Goal: Navigation & Orientation: Find specific page/section

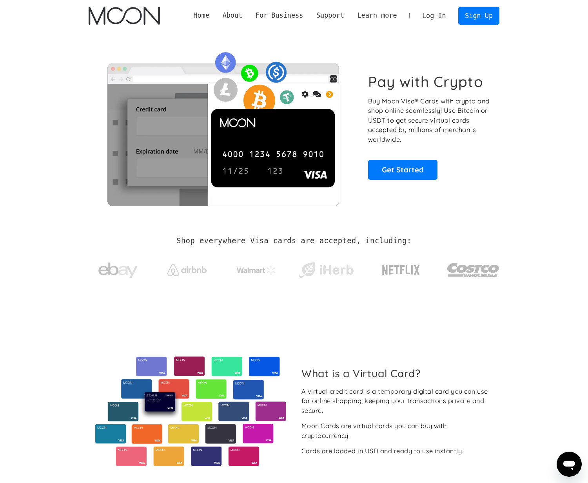
click at [436, 18] on link "Log In" at bounding box center [433, 15] width 37 height 17
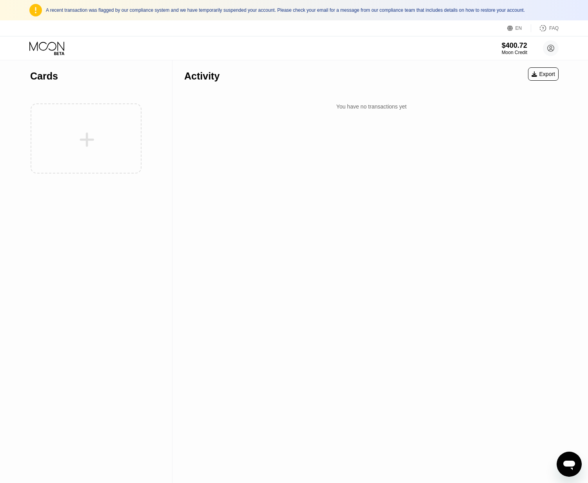
drag, startPoint x: 349, startPoint y: 163, endPoint x: 66, endPoint y: 150, distance: 282.8
click at [349, 163] on div "Activity Export You have no transactions yet" at bounding box center [371, 271] width 398 height 423
click at [77, 133] on div at bounding box center [86, 139] width 112 height 86
click at [548, 51] on circle at bounding box center [551, 48] width 16 height 16
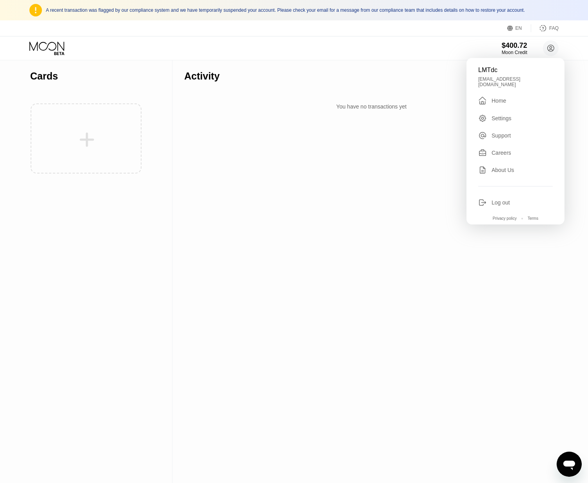
click at [511, 167] on div "About Us" at bounding box center [502, 170] width 23 height 6
click at [166, 156] on div "Cards" at bounding box center [86, 271] width 172 height 423
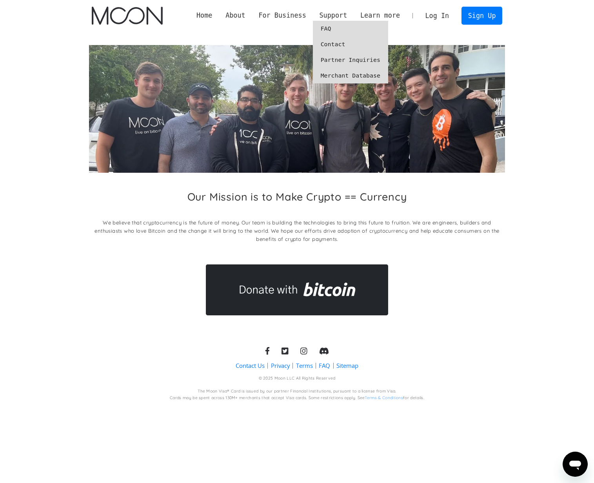
click at [346, 44] on link "Contact" at bounding box center [350, 44] width 75 height 16
